Goal: Find specific page/section: Find specific page/section

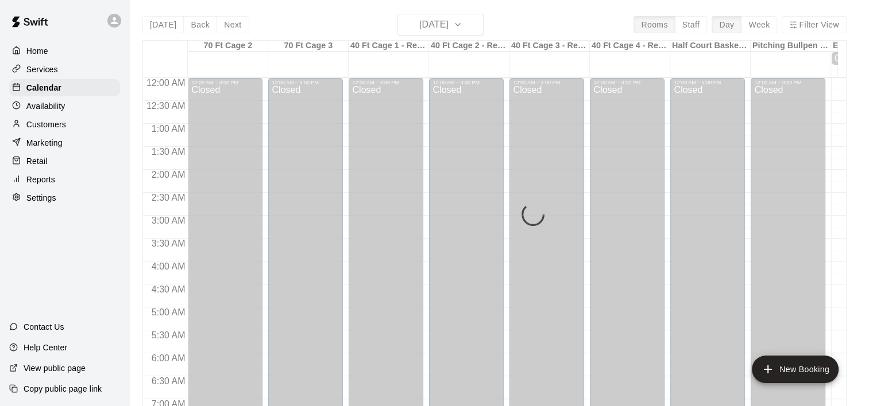
scroll to position [733, 0]
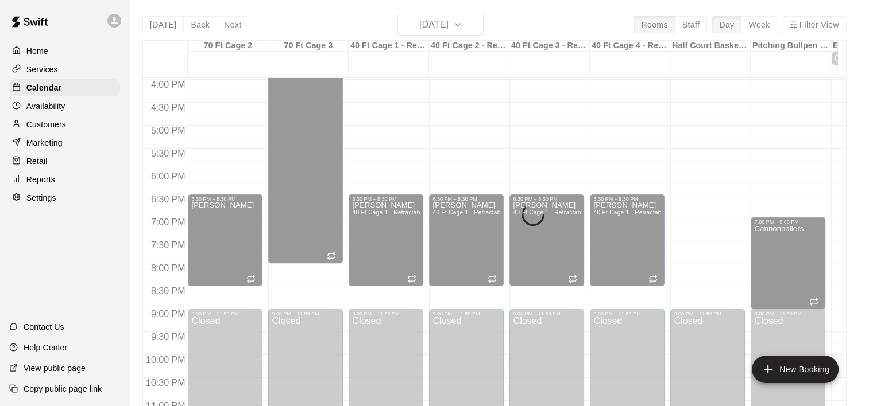
click at [42, 126] on p "Customers" at bounding box center [46, 124] width 40 height 11
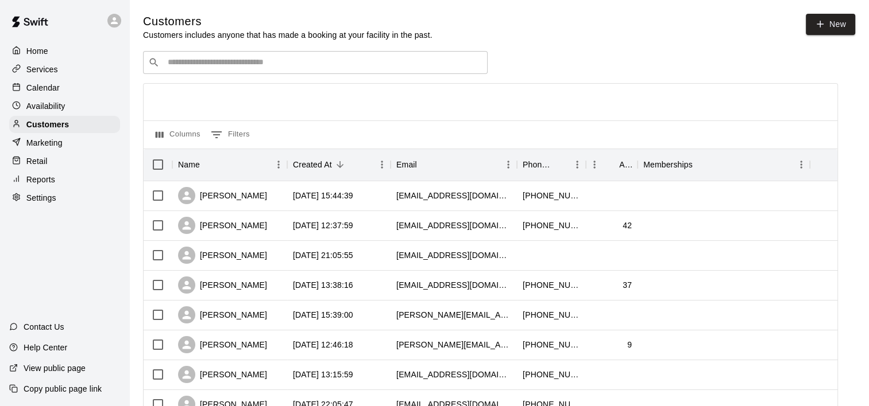
click at [39, 90] on p "Calendar" at bounding box center [42, 87] width 33 height 11
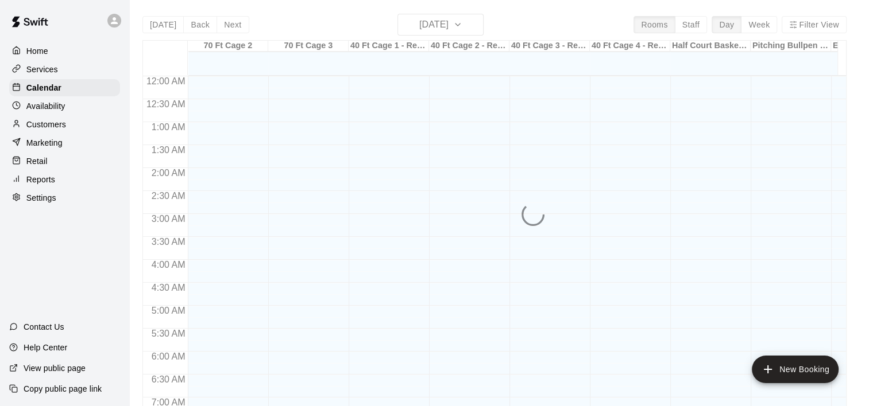
scroll to position [352, 0]
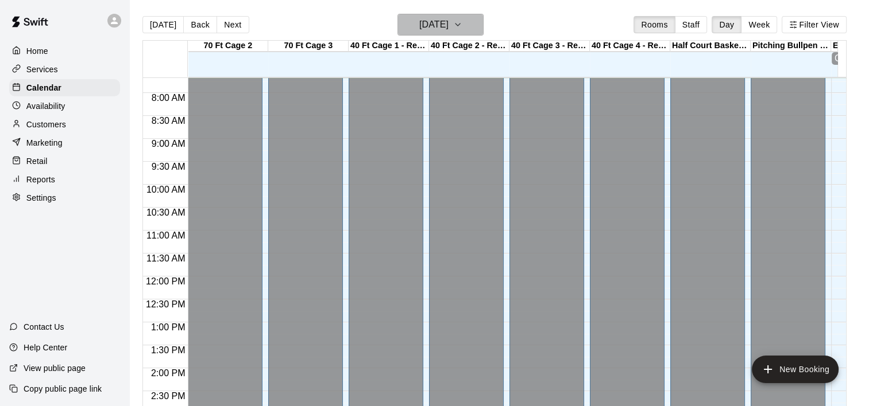
click at [462, 23] on icon "button" at bounding box center [457, 25] width 9 height 14
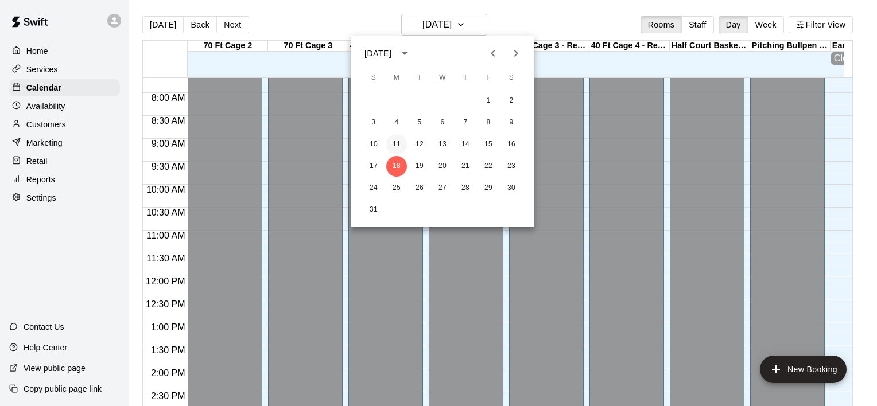
click at [396, 142] on button "11" at bounding box center [396, 144] width 21 height 21
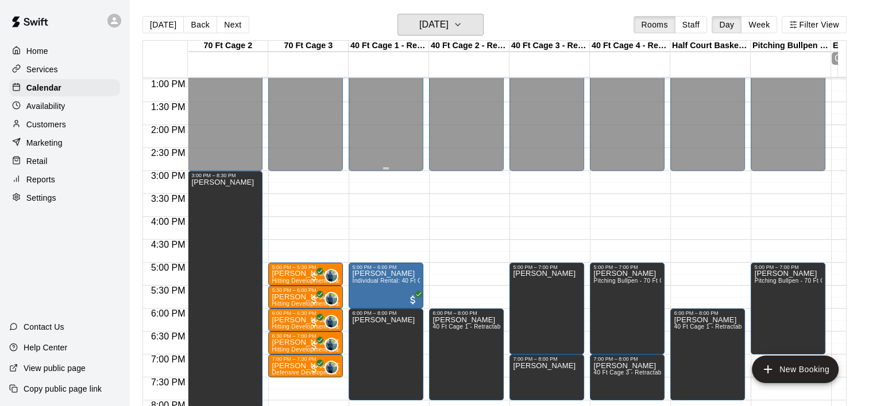
scroll to position [670, 0]
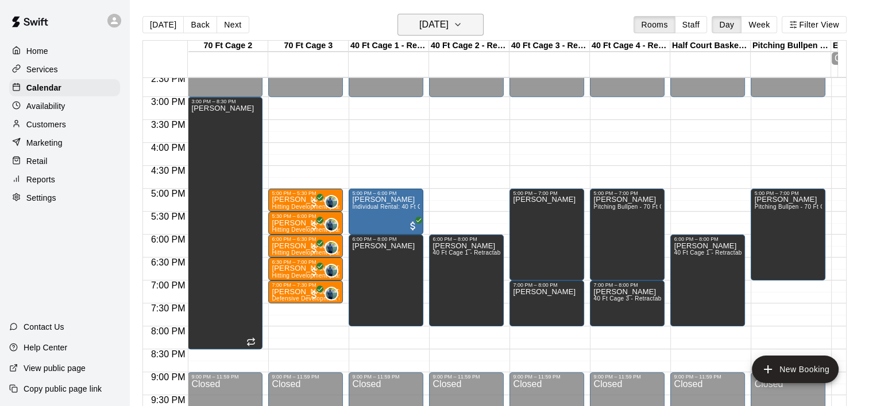
click at [460, 25] on icon "button" at bounding box center [457, 25] width 5 height 2
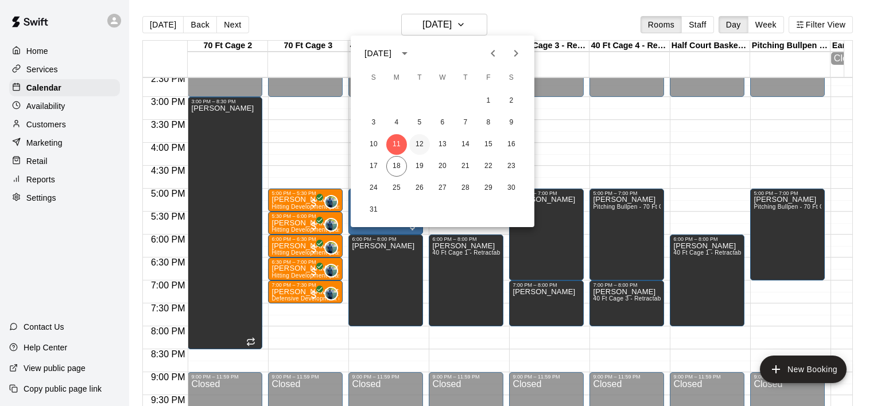
click at [419, 146] on button "12" at bounding box center [419, 144] width 21 height 21
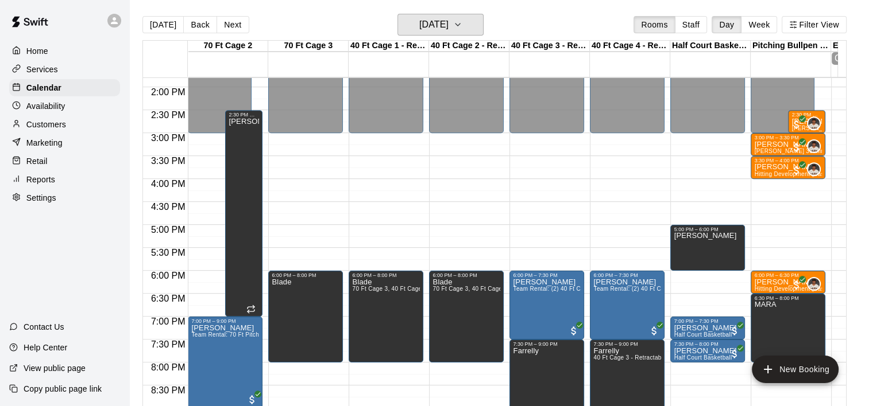
scroll to position [634, 0]
click at [462, 27] on icon "button" at bounding box center [457, 25] width 9 height 14
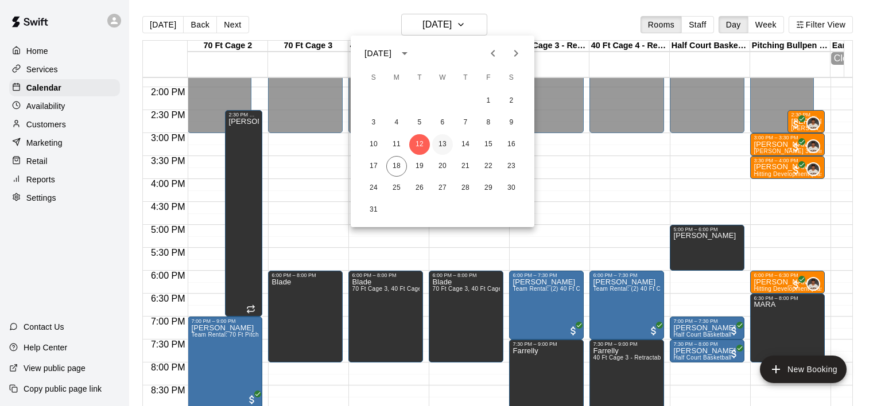
click at [443, 144] on button "13" at bounding box center [442, 144] width 21 height 21
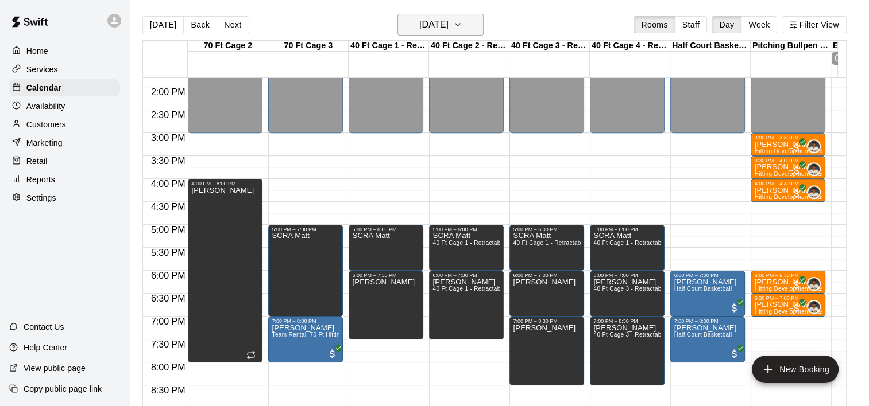
click at [462, 22] on icon "button" at bounding box center [457, 25] width 9 height 14
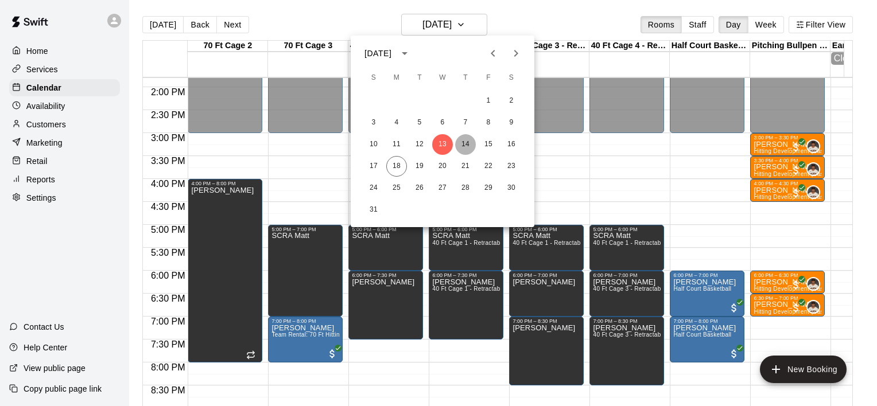
click at [464, 145] on button "14" at bounding box center [465, 144] width 21 height 21
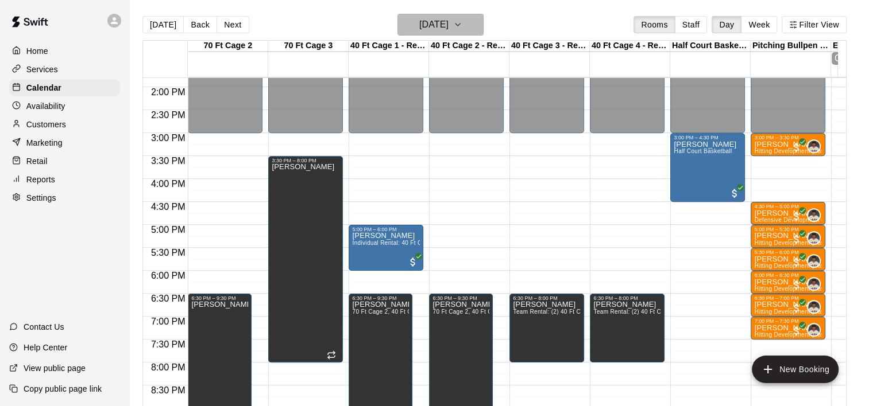
click at [462, 25] on icon "button" at bounding box center [457, 25] width 9 height 14
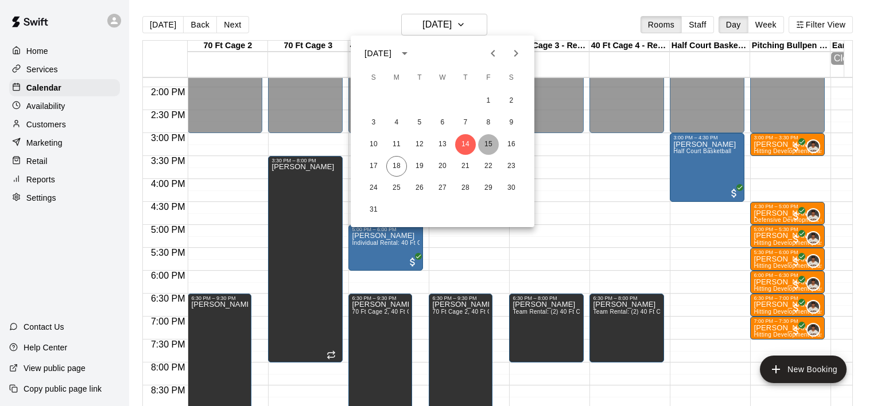
click at [490, 141] on button "15" at bounding box center [488, 144] width 21 height 21
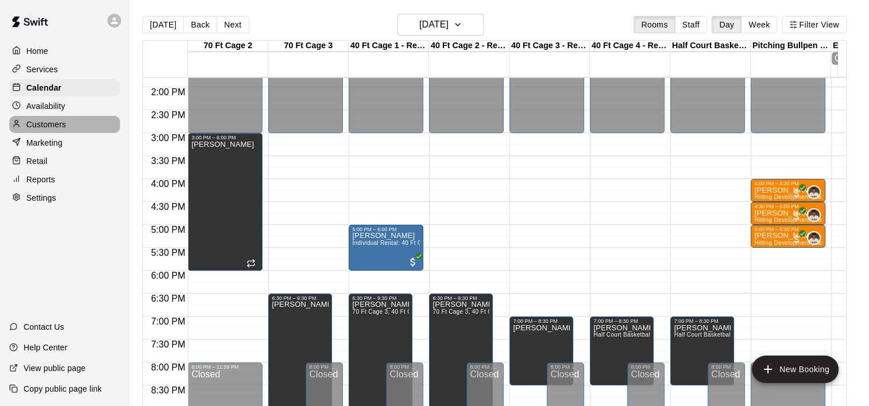
click at [42, 127] on p "Customers" at bounding box center [46, 124] width 40 height 11
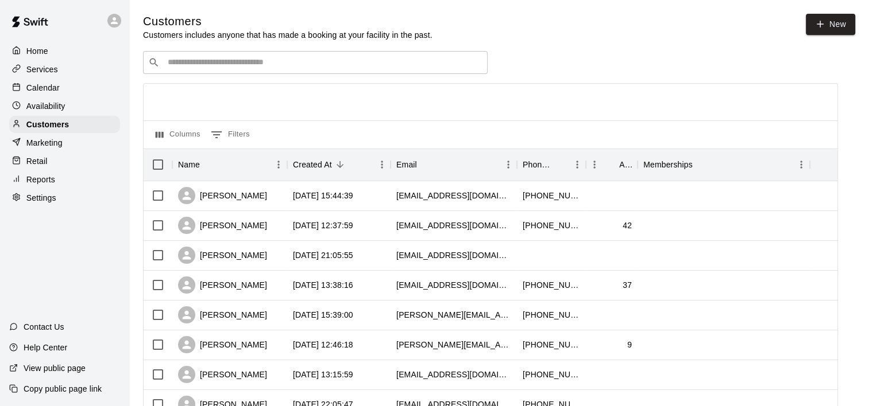
click at [266, 67] on input "Search customers by name or email" at bounding box center [323, 62] width 318 height 11
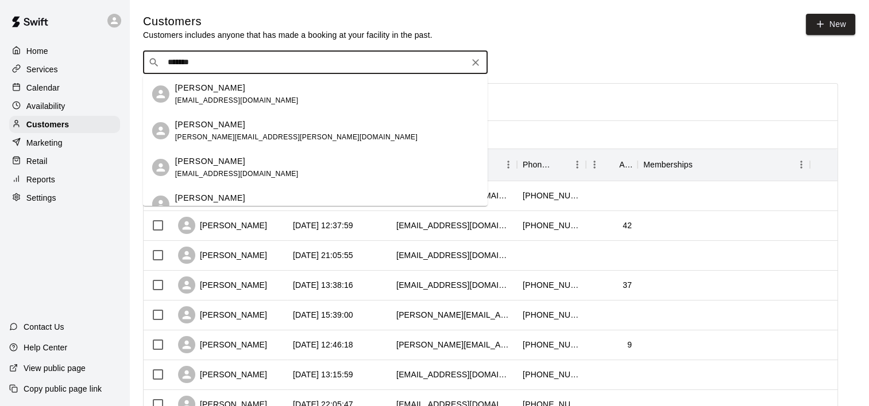
type input "********"
click at [220, 93] on p "[PERSON_NAME]" at bounding box center [210, 88] width 70 height 12
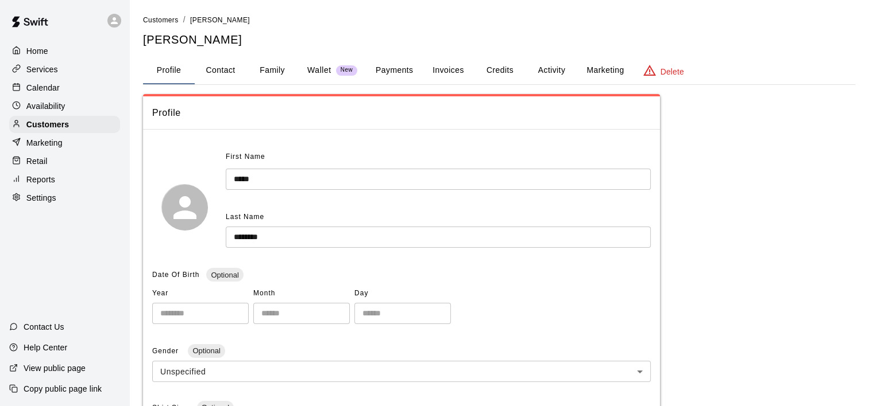
click at [400, 69] on button "Payments" at bounding box center [394, 71] width 56 height 28
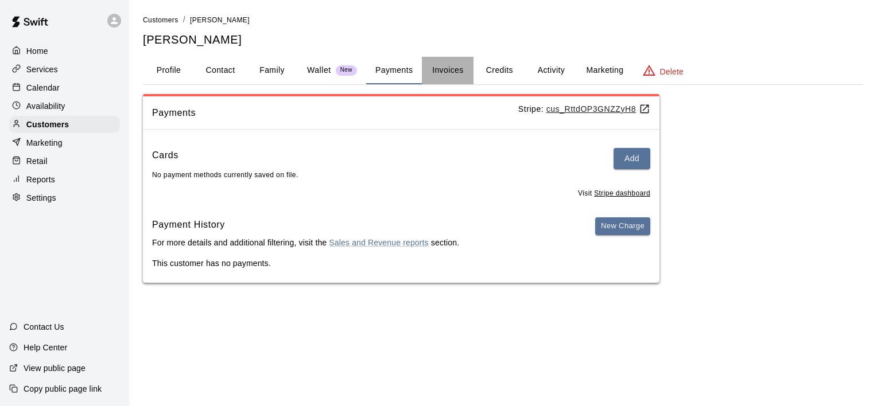
click at [448, 64] on button "Invoices" at bounding box center [448, 71] width 52 height 28
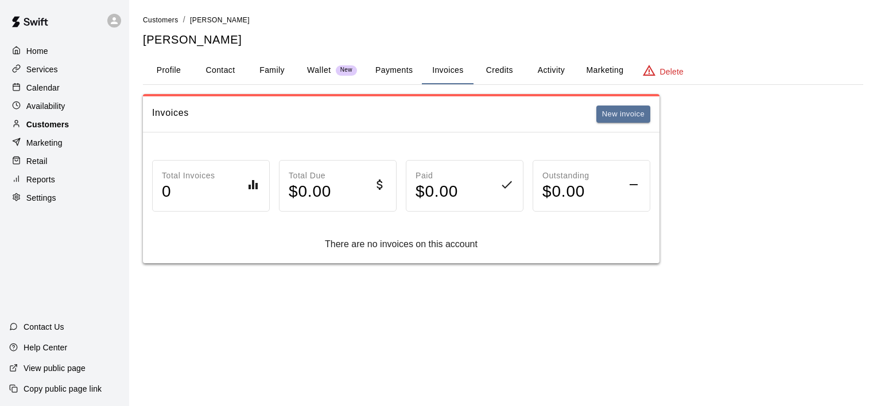
click at [41, 129] on p "Customers" at bounding box center [47, 124] width 42 height 11
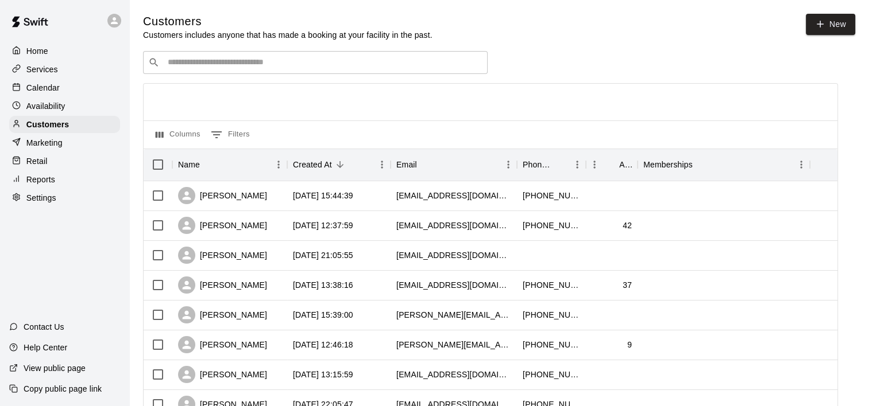
click at [198, 68] on input "Search customers by name or email" at bounding box center [323, 62] width 318 height 11
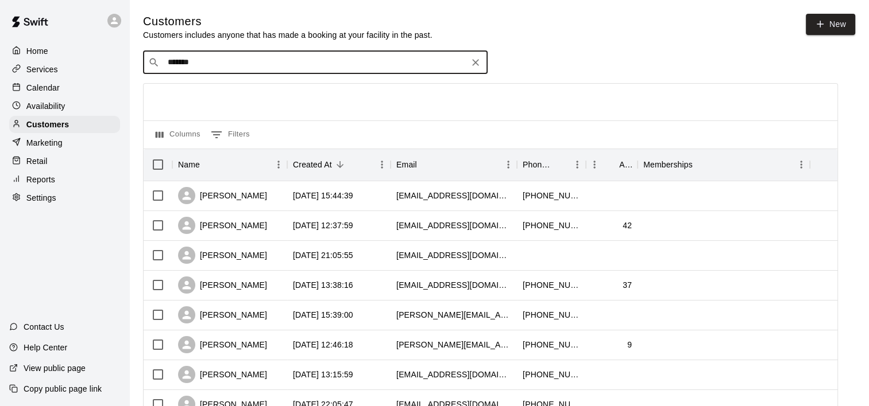
type input "********"
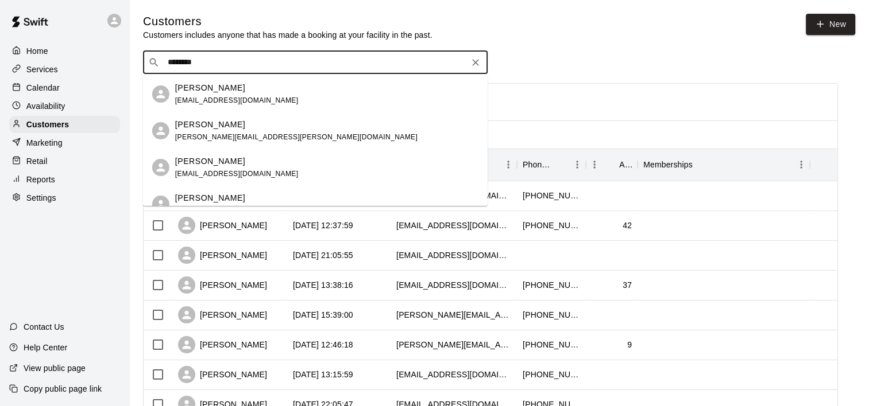
click at [200, 131] on div "Scott Donofrio [EMAIL_ADDRESS][PERSON_NAME][DOMAIN_NAME]" at bounding box center [296, 131] width 242 height 25
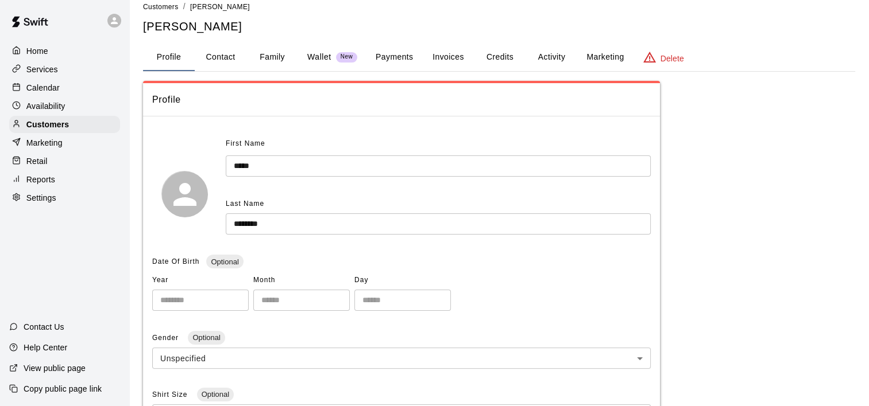
scroll to position [7, 0]
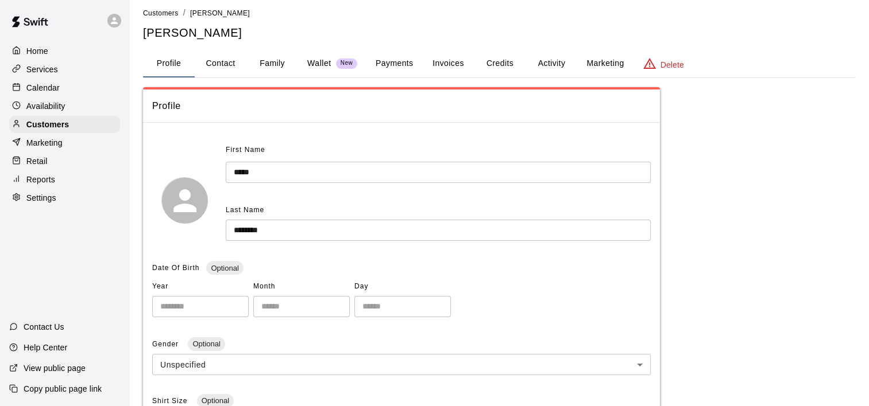
click at [395, 59] on button "Payments" at bounding box center [394, 64] width 56 height 28
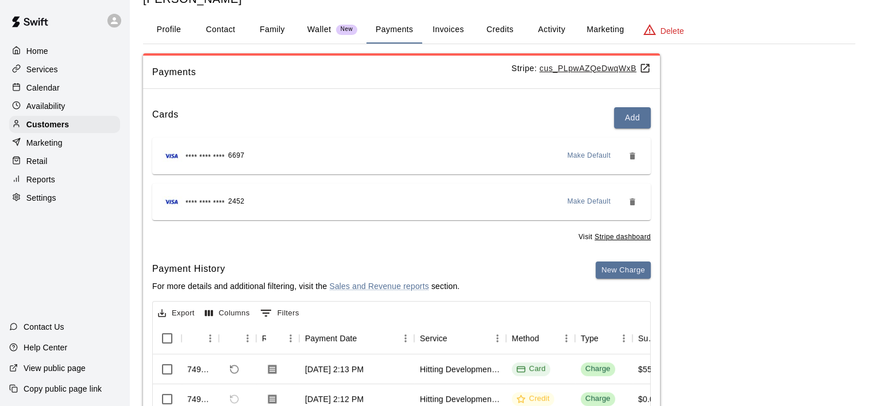
scroll to position [0, 0]
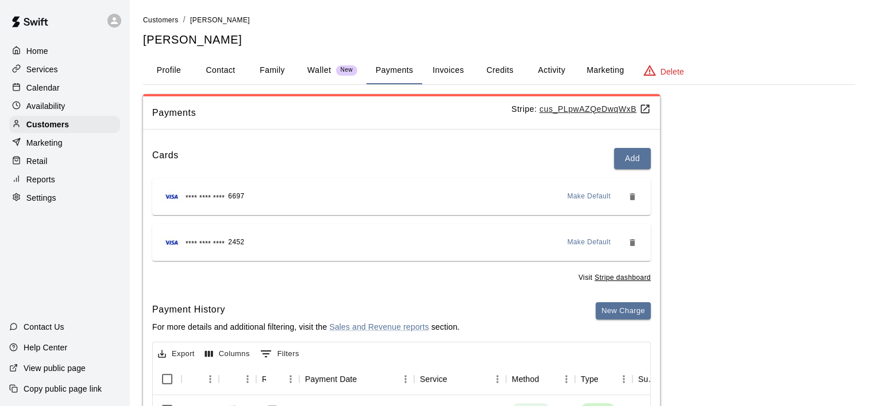
click at [549, 67] on button "Activity" at bounding box center [551, 71] width 52 height 28
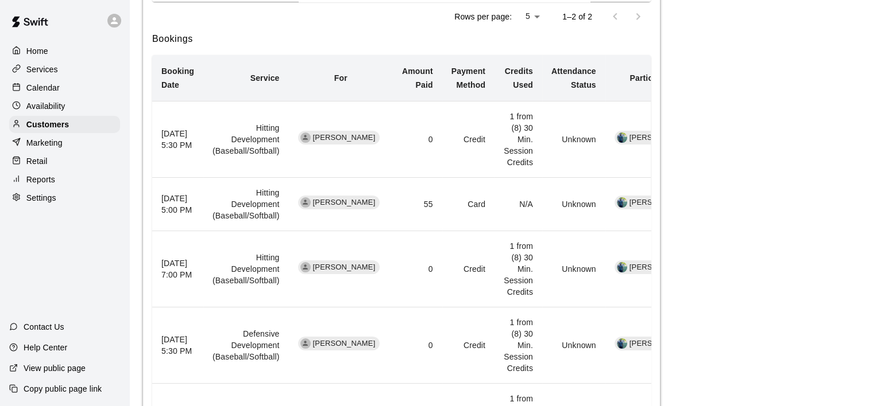
scroll to position [468, 0]
click at [44, 126] on p "Customers" at bounding box center [47, 124] width 42 height 11
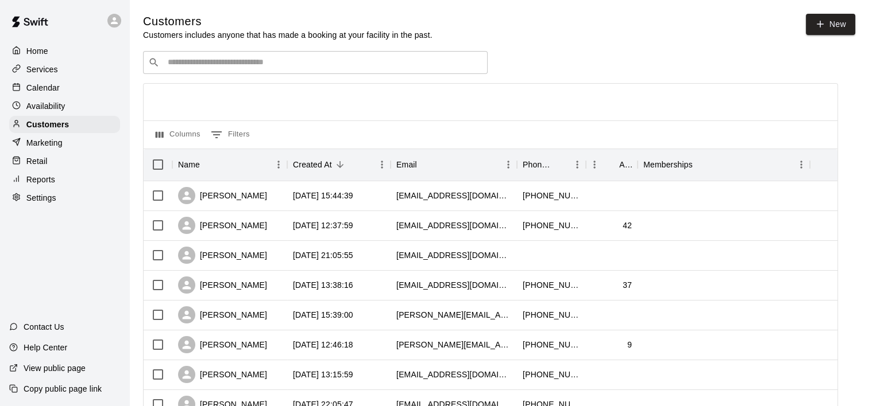
click at [234, 66] on input "Search customers by name or email" at bounding box center [323, 62] width 318 height 11
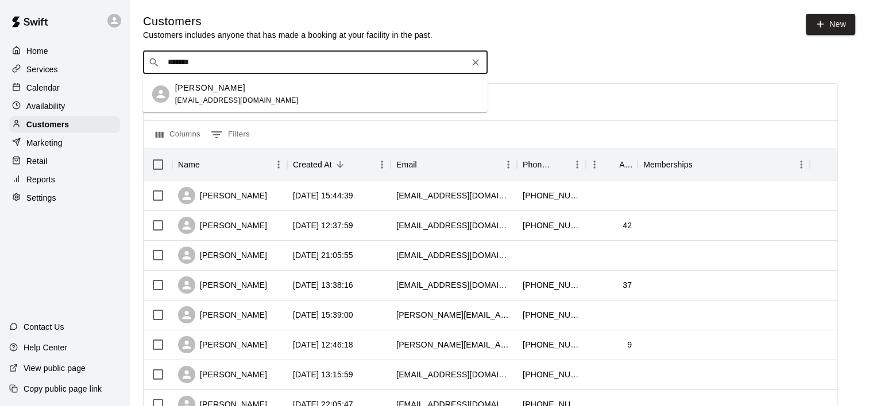
type input "********"
click at [214, 92] on p "[PERSON_NAME]" at bounding box center [210, 88] width 70 height 12
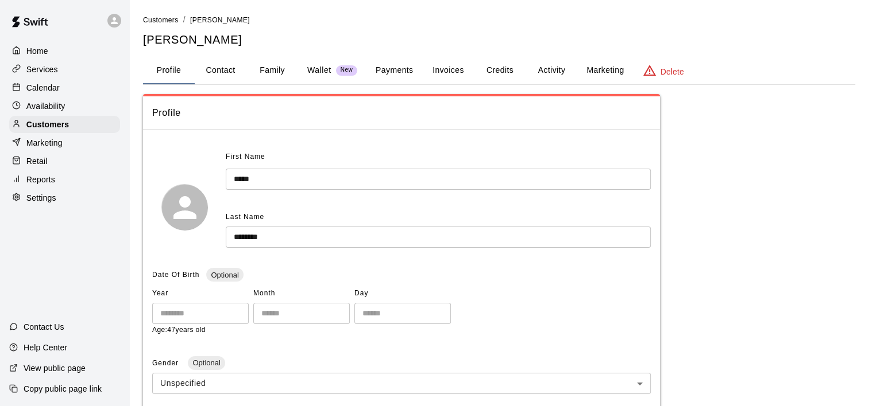
click at [548, 65] on button "Activity" at bounding box center [551, 71] width 52 height 28
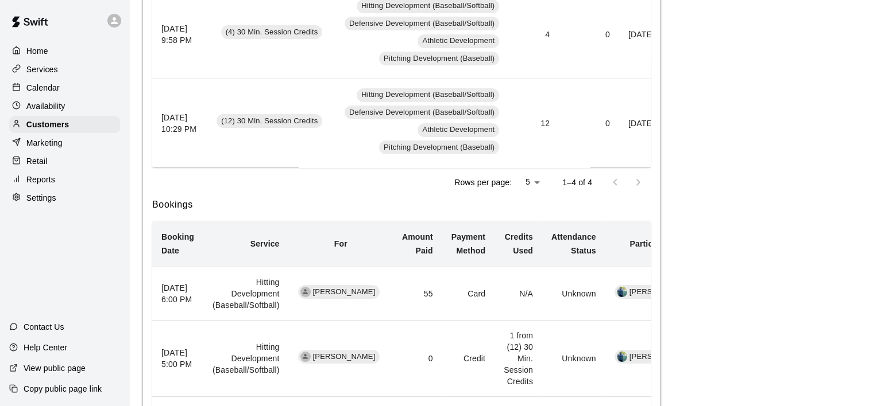
scroll to position [479, 0]
click at [41, 130] on p "Customers" at bounding box center [47, 124] width 42 height 11
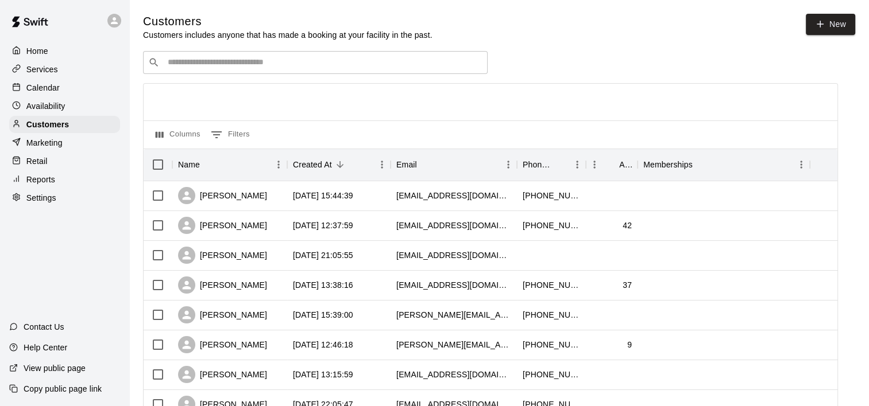
click at [242, 61] on input "Search customers by name or email" at bounding box center [323, 62] width 318 height 11
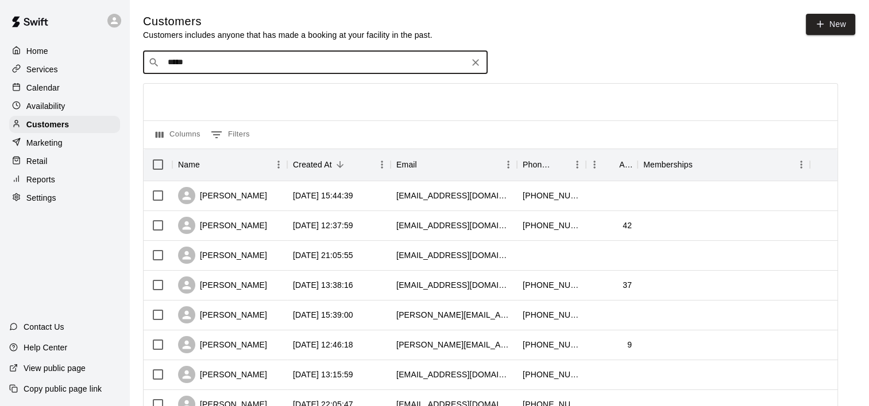
type input "******"
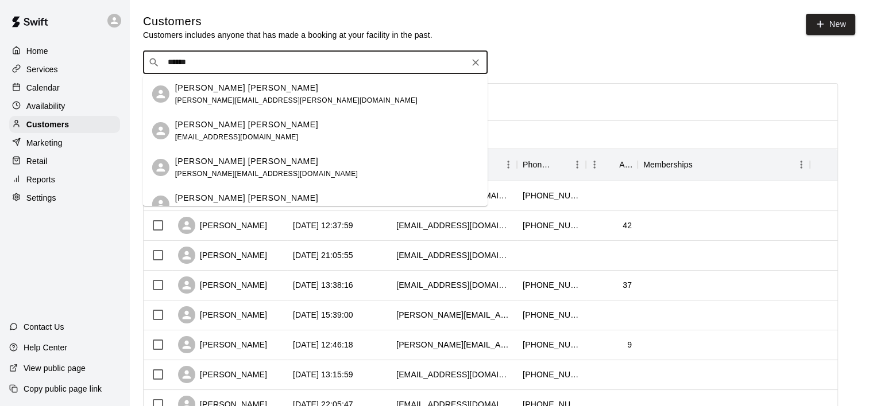
click at [216, 166] on p "[PERSON_NAME] [PERSON_NAME]" at bounding box center [246, 162] width 143 height 12
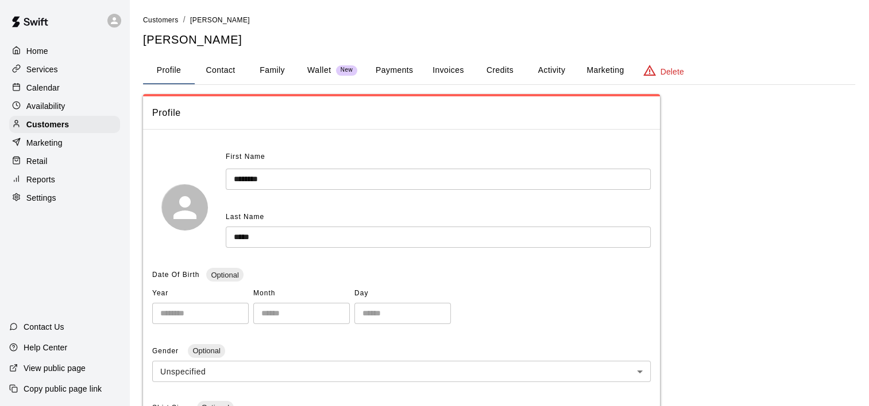
click at [548, 67] on button "Activity" at bounding box center [551, 71] width 52 height 28
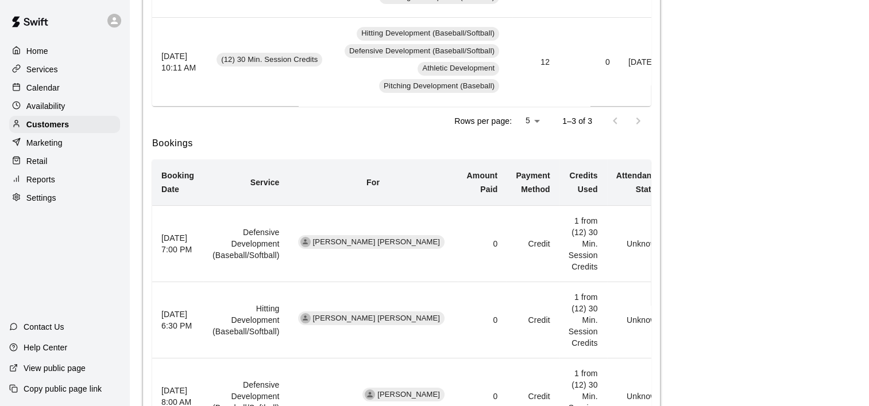
scroll to position [448, 0]
